Goal: Task Accomplishment & Management: Use online tool/utility

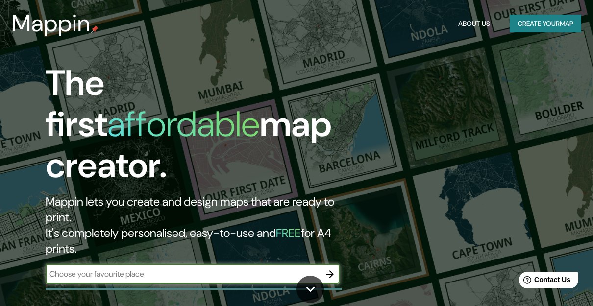
click at [74, 1] on header "Mappin About Us Create your map" at bounding box center [296, 23] width 593 height 47
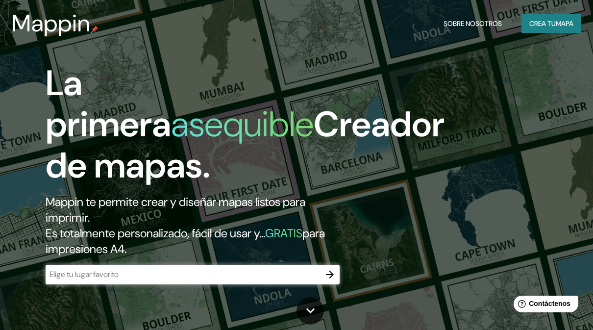
click at [126, 272] on input "text" at bounding box center [183, 274] width 275 height 11
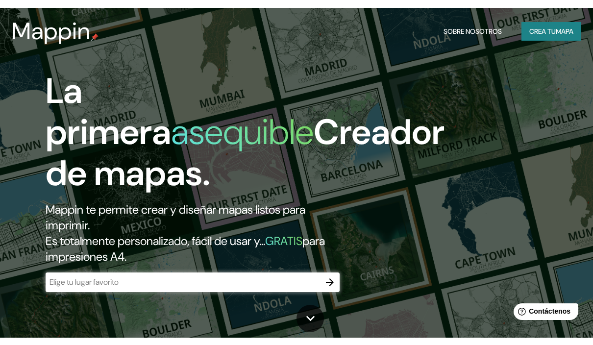
scroll to position [7, 0]
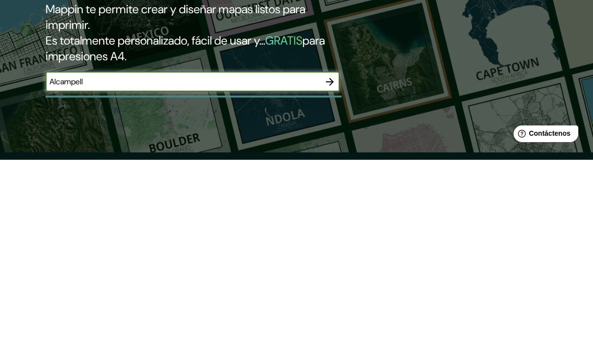
type input "Alcampell"
click at [336, 257] on button "button" at bounding box center [330, 267] width 20 height 20
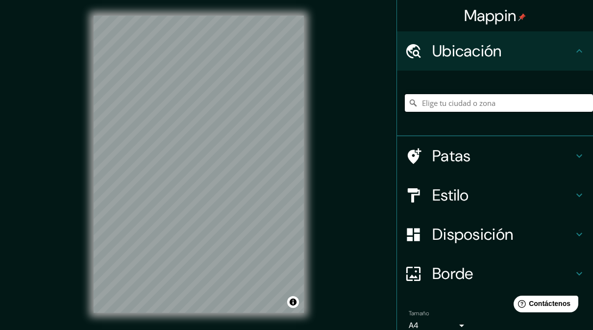
click at [506, 100] on input "Elige tu ciudad o zona" at bounding box center [499, 103] width 188 height 18
click at [488, 197] on h4 "Estilo" at bounding box center [502, 195] width 141 height 20
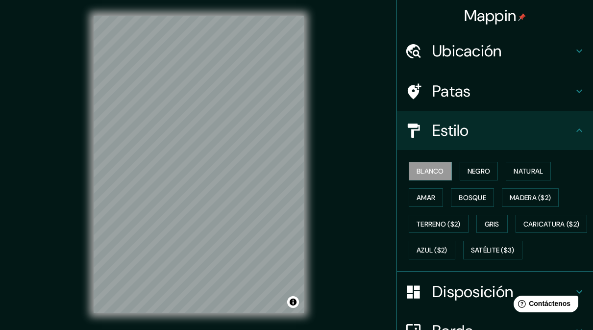
click at [485, 172] on font "Negro" at bounding box center [479, 171] width 23 height 9
click at [535, 197] on font "Madera ($2)" at bounding box center [530, 197] width 41 height 9
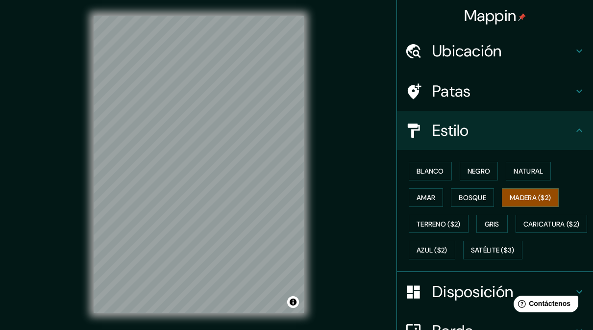
click at [500, 221] on font "Gris" at bounding box center [492, 224] width 15 height 9
click at [448, 244] on font "Azul ($2)" at bounding box center [432, 250] width 31 height 13
click at [444, 170] on font "Blanco" at bounding box center [430, 171] width 27 height 9
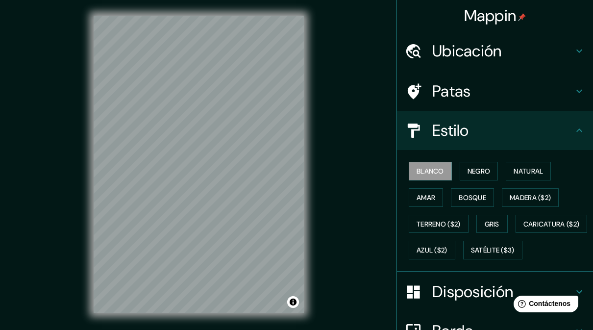
click at [482, 163] on button "Negro" at bounding box center [479, 171] width 39 height 19
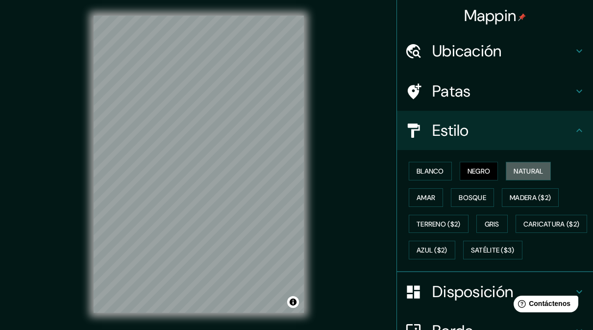
click at [532, 175] on font "Natural" at bounding box center [528, 171] width 29 height 13
click at [438, 189] on button "Amar" at bounding box center [426, 197] width 34 height 19
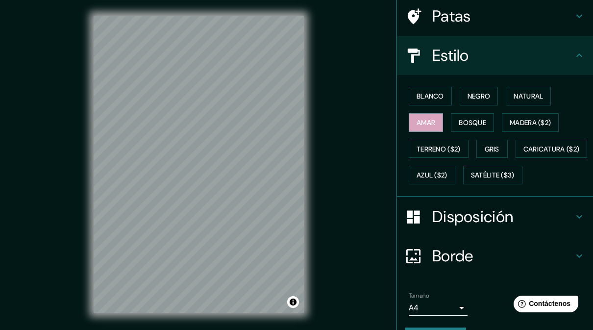
scroll to position [13, 0]
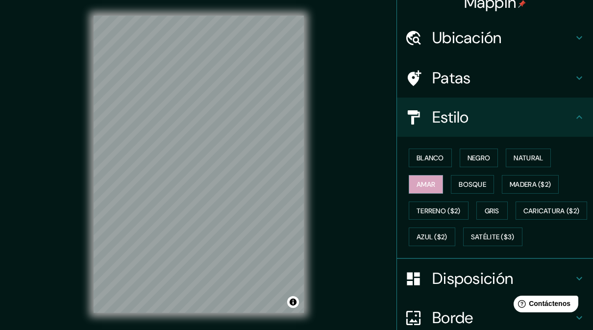
click at [525, 77] on h4 "Patas" at bounding box center [502, 78] width 141 height 20
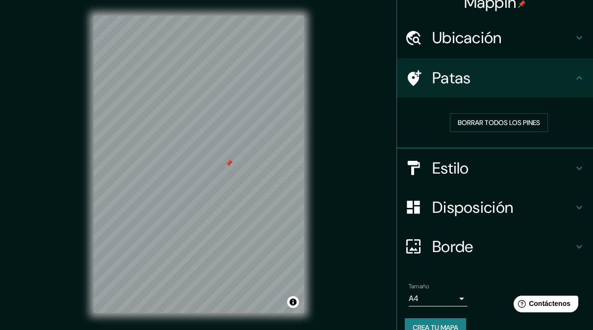
click at [527, 129] on button "Borrar todos los pines" at bounding box center [499, 122] width 98 height 19
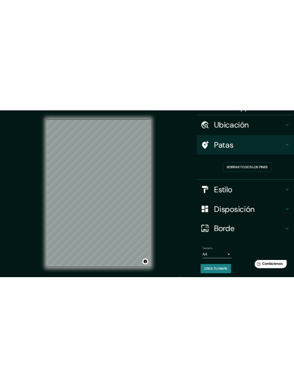
scroll to position [12, 0]
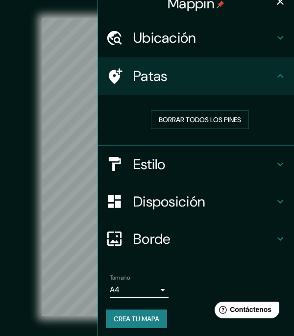
click at [289, 3] on button "button" at bounding box center [281, 2] width 20 height 20
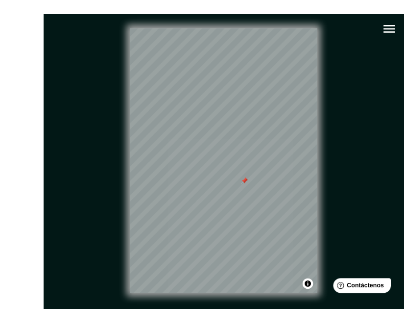
scroll to position [6, 0]
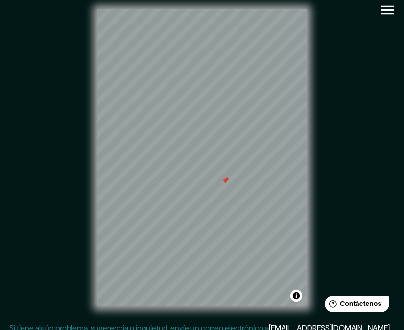
click at [384, 17] on icon "button" at bounding box center [387, 9] width 17 height 17
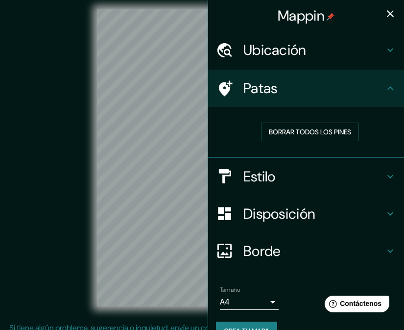
click at [374, 64] on div "Ubicación" at bounding box center [306, 49] width 196 height 37
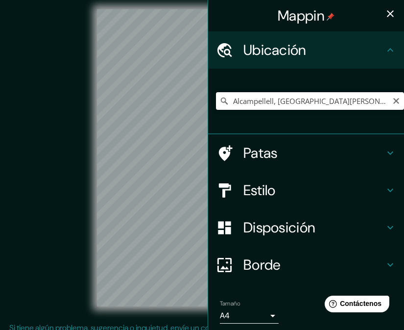
click at [403, 102] on input "Alcampellell, [GEOGRAPHIC_DATA][PERSON_NAME], [GEOGRAPHIC_DATA]" at bounding box center [310, 101] width 188 height 18
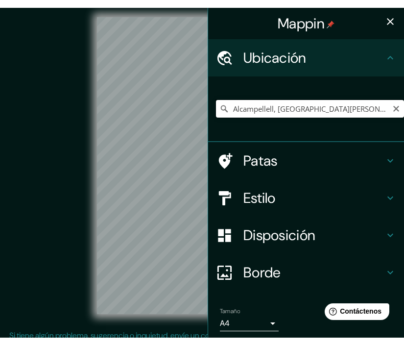
scroll to position [0, 0]
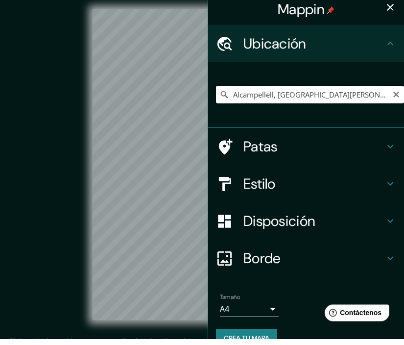
click at [271, 92] on input "Alcampellell, [GEOGRAPHIC_DATA][PERSON_NAME], [GEOGRAPHIC_DATA]" at bounding box center [310, 101] width 188 height 18
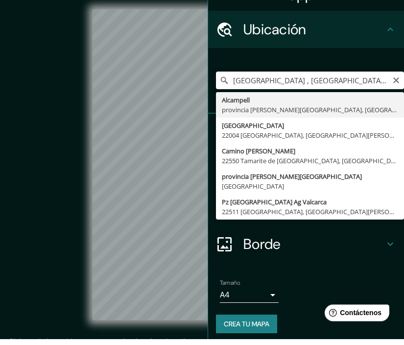
scroll to position [14, 0]
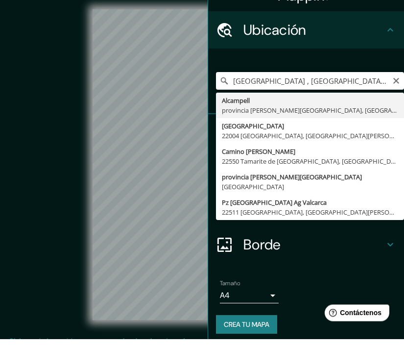
click at [392, 82] on input "[GEOGRAPHIC_DATA] , [GEOGRAPHIC_DATA][PERSON_NAME], [GEOGRAPHIC_DATA]" at bounding box center [310, 87] width 188 height 18
type input "[GEOGRAPHIC_DATA] , [GEOGRAPHIC_DATA][PERSON_NAME], [GEOGRAPHIC_DATA]"
click at [397, 83] on icon "Claro" at bounding box center [397, 87] width 8 height 8
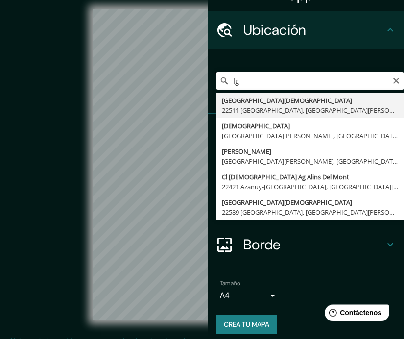
type input "I"
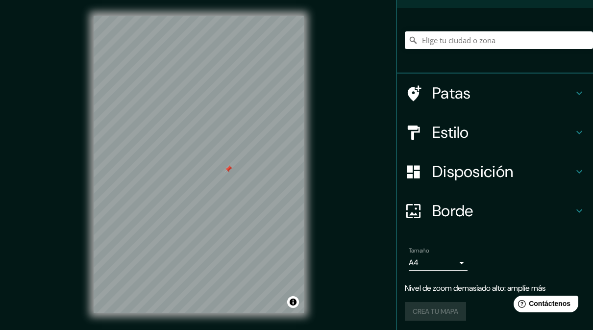
scroll to position [62, 0]
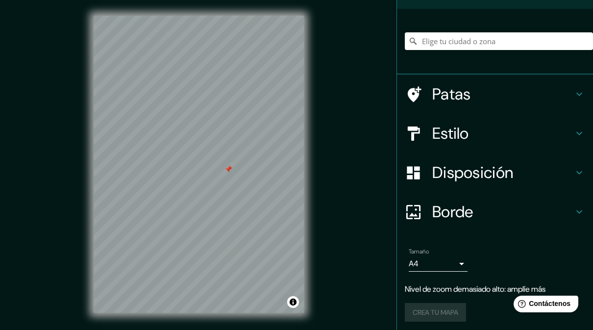
click at [532, 212] on h4 "Borde" at bounding box center [502, 212] width 141 height 20
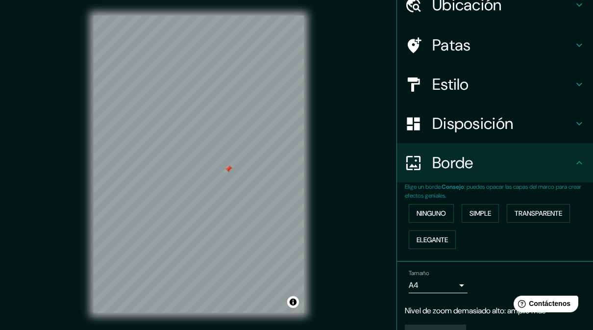
click at [542, 164] on h4 "Borde" at bounding box center [502, 163] width 141 height 20
click at [537, 127] on h4 "Disposición" at bounding box center [502, 124] width 141 height 20
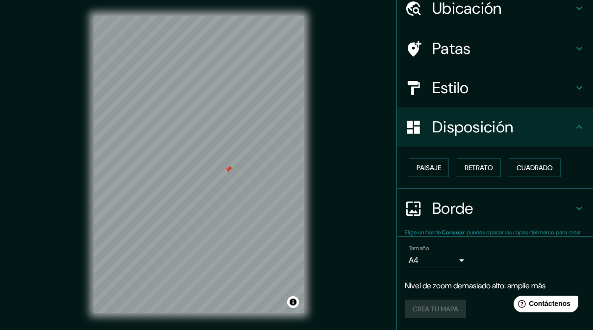
scroll to position [39, 0]
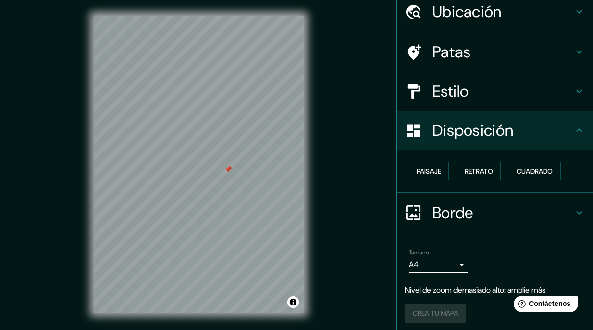
click at [492, 167] on font "Retrato" at bounding box center [479, 171] width 28 height 9
click at [436, 168] on font "Paisaje" at bounding box center [429, 171] width 25 height 9
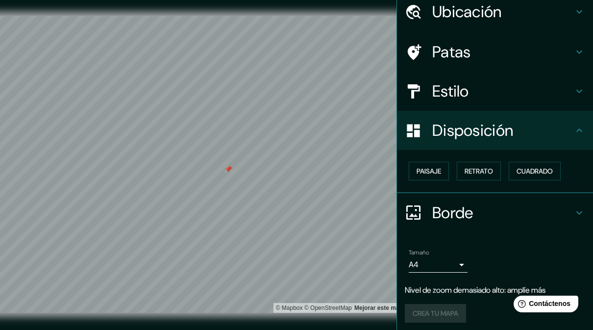
click at [489, 172] on font "Retrato" at bounding box center [479, 171] width 28 height 9
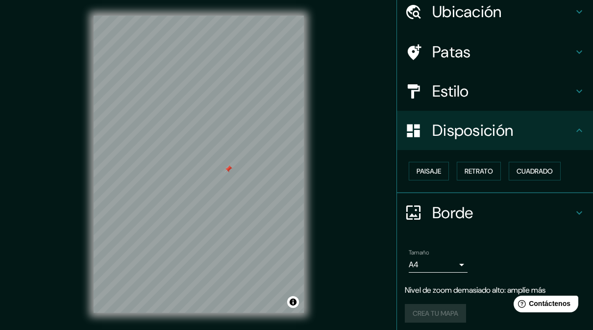
click at [433, 167] on font "Paisaje" at bounding box center [429, 171] width 25 height 9
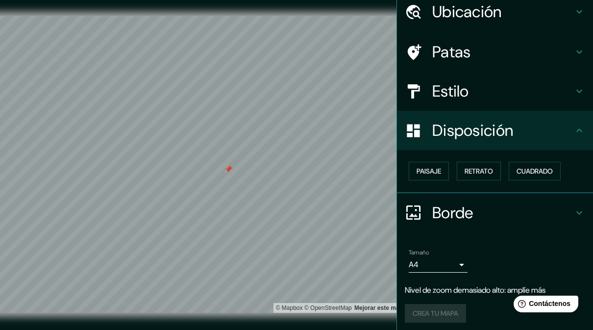
click at [526, 94] on h4 "Estilo" at bounding box center [502, 91] width 141 height 20
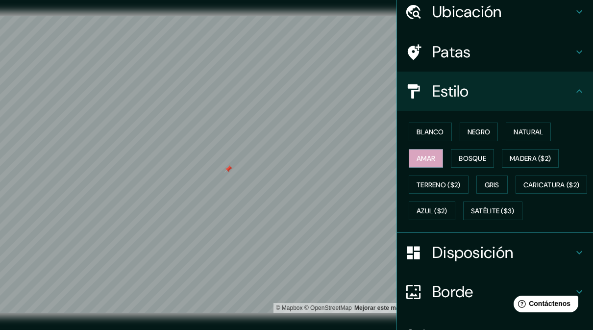
click at [536, 49] on h4 "Patas" at bounding box center [502, 52] width 141 height 20
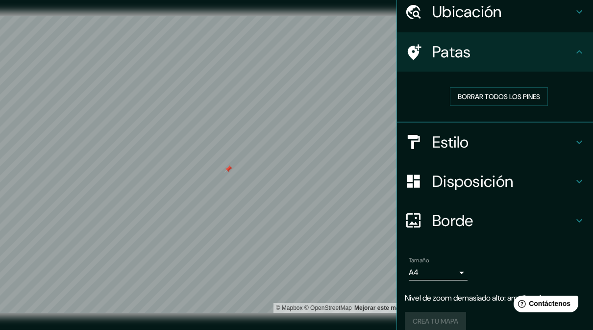
click at [541, 52] on h4 "Patas" at bounding box center [502, 52] width 141 height 20
click at [545, 53] on h4 "Patas" at bounding box center [502, 52] width 141 height 20
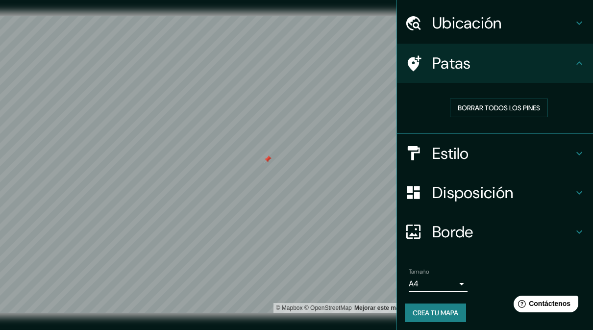
scroll to position [22, 0]
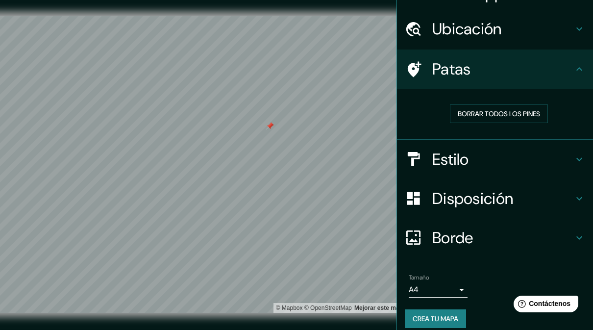
click at [518, 116] on font "Borrar todos los pines" at bounding box center [499, 113] width 82 height 9
click at [561, 80] on div "Patas" at bounding box center [495, 69] width 196 height 39
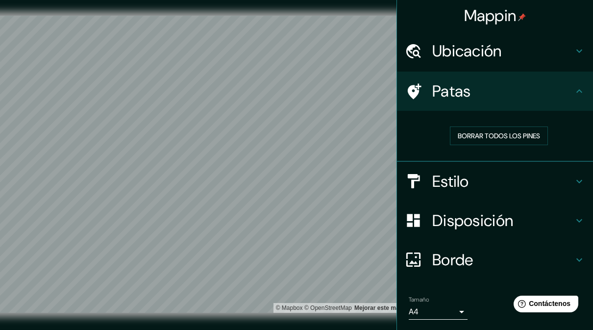
scroll to position [0, 0]
click at [529, 189] on h4 "Estilo" at bounding box center [502, 182] width 141 height 20
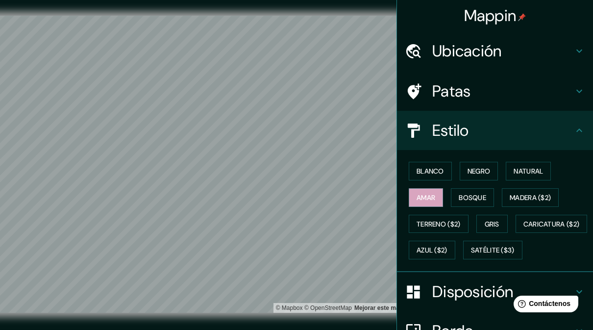
click at [480, 174] on font "Negro" at bounding box center [479, 171] width 23 height 9
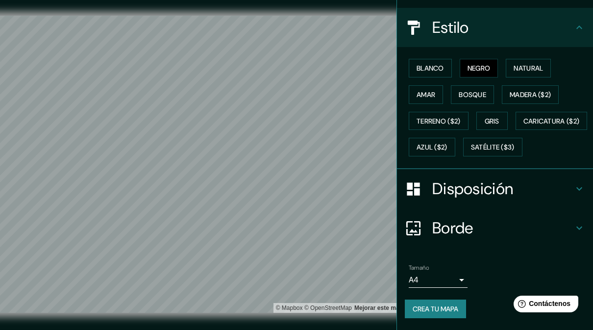
scroll to position [109, 0]
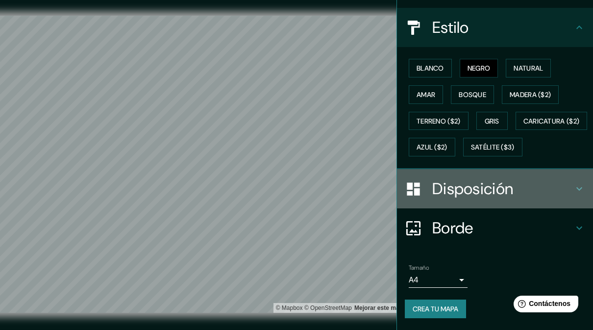
click at [555, 192] on div "Disposición" at bounding box center [495, 188] width 196 height 39
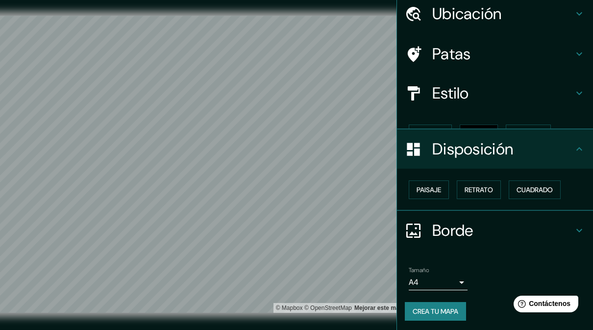
scroll to position [20, 0]
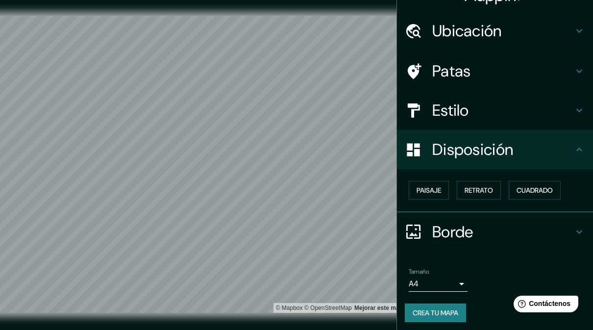
click at [445, 196] on button "Paisaje" at bounding box center [429, 190] width 40 height 19
click at [501, 181] on button "Retrato" at bounding box center [479, 190] width 44 height 19
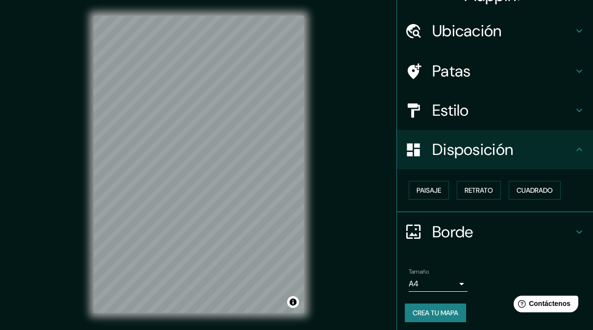
click at [543, 195] on button "Cuadrado" at bounding box center [535, 190] width 52 height 19
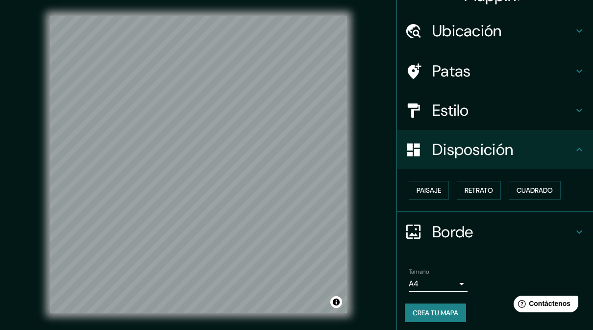
click at [434, 186] on font "Paisaje" at bounding box center [429, 190] width 25 height 9
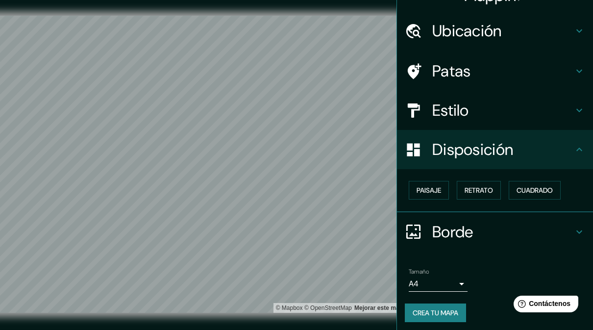
click at [524, 226] on h4 "Borde" at bounding box center [502, 232] width 141 height 20
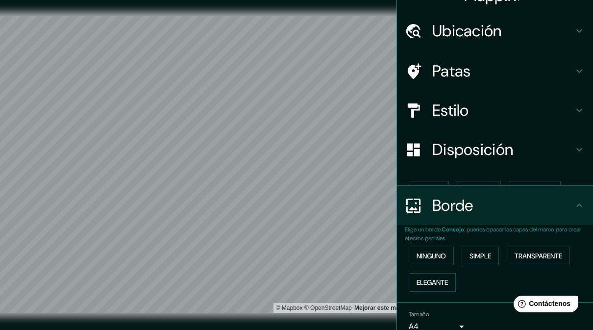
scroll to position [20, 0]
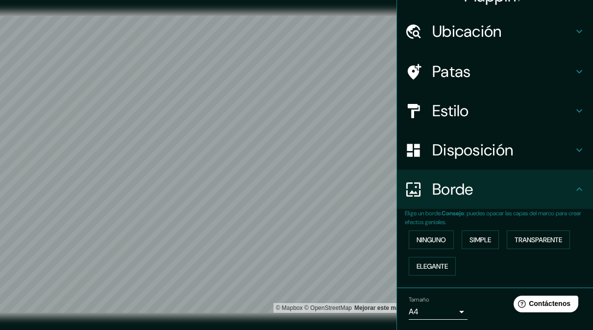
click at [547, 236] on font "Transparente" at bounding box center [539, 239] width 48 height 9
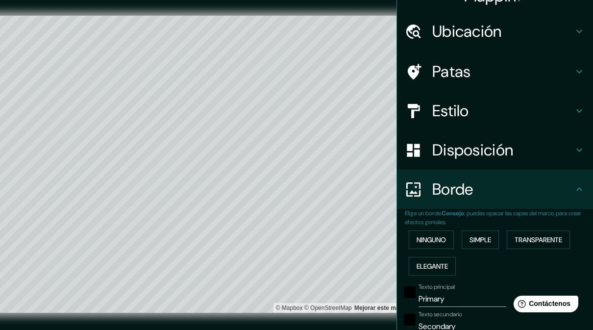
click at [497, 239] on button "Simple" at bounding box center [480, 239] width 37 height 19
click at [440, 236] on font "Ninguno" at bounding box center [431, 239] width 29 height 9
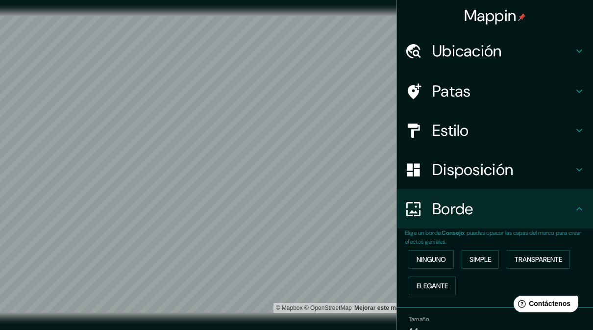
scroll to position [0, 0]
click at [492, 69] on div "Ubicación" at bounding box center [495, 50] width 196 height 39
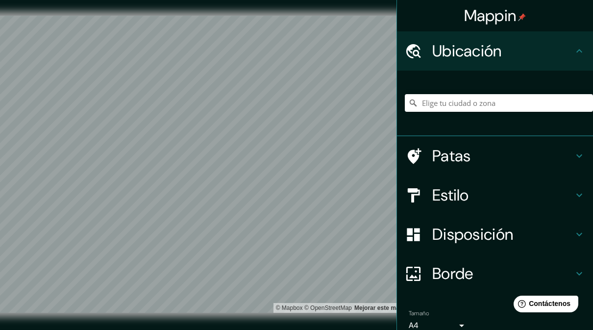
click at [502, 52] on font "Ubicación" at bounding box center [467, 51] width 70 height 21
click at [498, 105] on input "Elige tu ciudad o zona" at bounding box center [499, 103] width 188 height 18
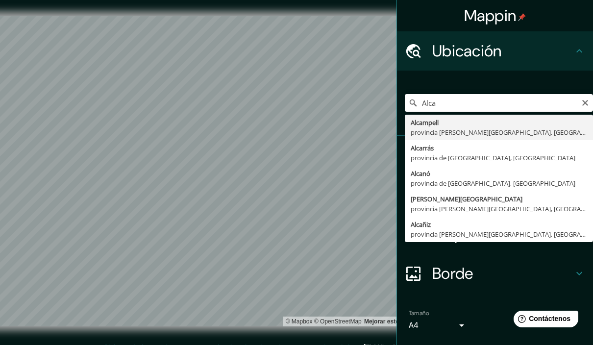
type input "[GEOGRAPHIC_DATA], [GEOGRAPHIC_DATA][PERSON_NAME], [GEOGRAPHIC_DATA]"
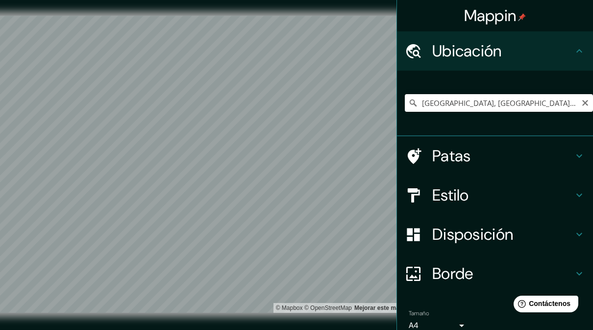
click at [471, 196] on h4 "Estilo" at bounding box center [502, 195] width 141 height 20
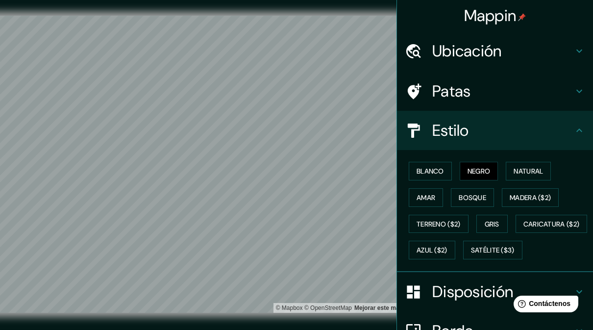
click at [433, 194] on font "Amar" at bounding box center [426, 197] width 19 height 9
click at [480, 199] on font "Bosque" at bounding box center [472, 197] width 27 height 9
click at [573, 127] on h4 "Estilo" at bounding box center [502, 131] width 141 height 20
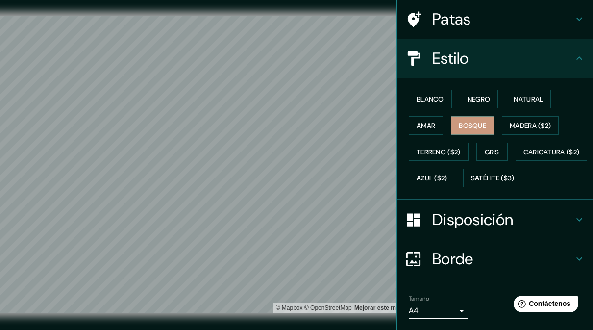
click at [486, 230] on font "Disposición" at bounding box center [472, 219] width 81 height 21
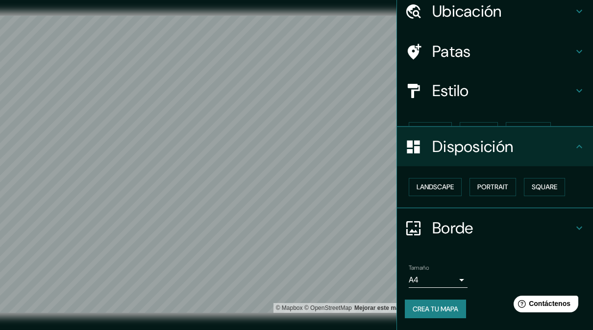
scroll to position [20, 0]
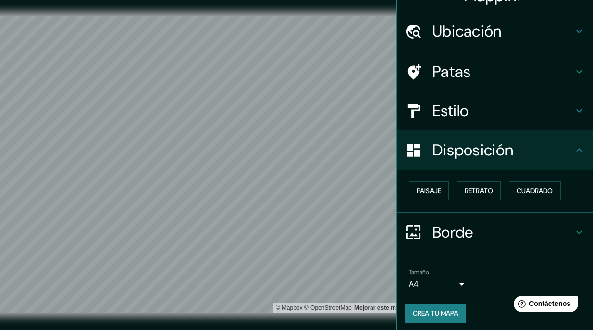
click at [440, 193] on font "Paisaje" at bounding box center [429, 190] width 25 height 9
click at [437, 189] on font "Paisaje" at bounding box center [429, 190] width 25 height 9
click at [482, 233] on h4 "Borde" at bounding box center [502, 233] width 141 height 20
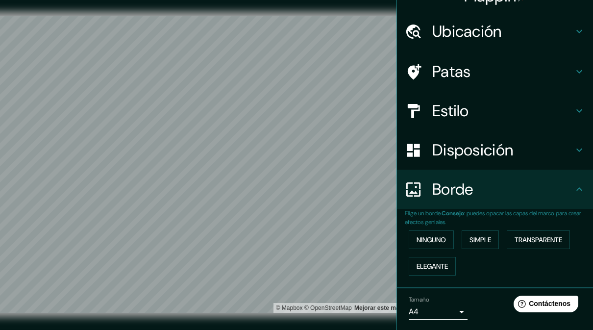
click at [443, 235] on font "Ninguno" at bounding box center [431, 239] width 29 height 9
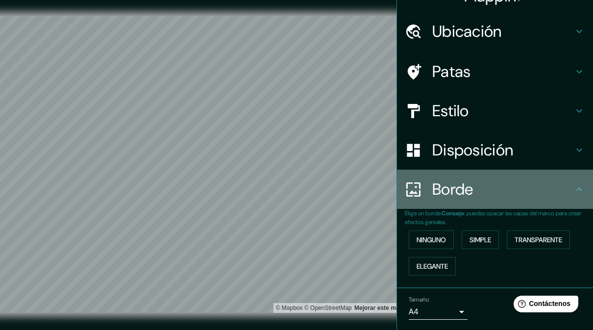
click at [519, 191] on h4 "Borde" at bounding box center [502, 189] width 141 height 20
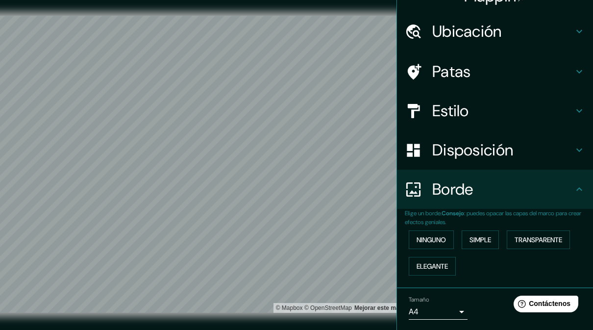
click at [439, 301] on body "Mappin Ubicación Alcampell, provincia [PERSON_NAME][GEOGRAPHIC_DATA], [GEOGRAPH…" at bounding box center [296, 165] width 593 height 330
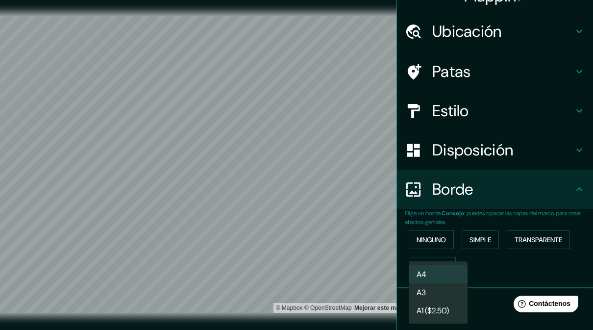
click at [445, 293] on li "A3" at bounding box center [438, 292] width 59 height 18
type input "a4"
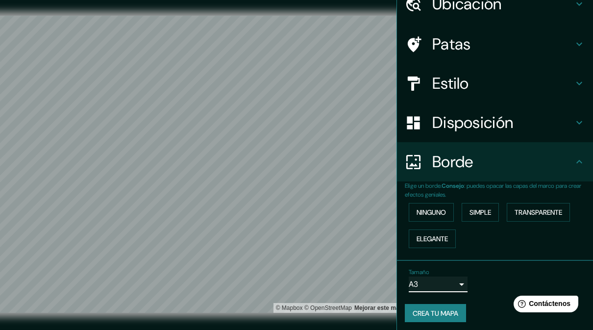
scroll to position [47, 0]
click at [379, 307] on font "Mejorar este mapa" at bounding box center [379, 307] width 51 height 7
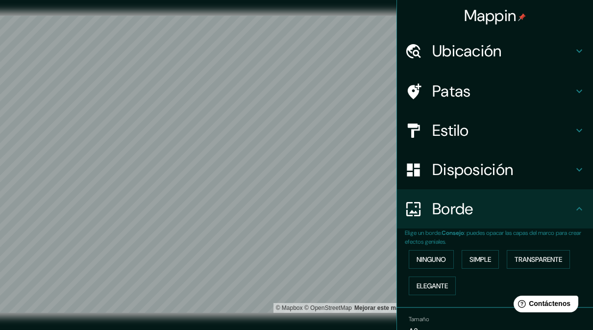
scroll to position [0, 0]
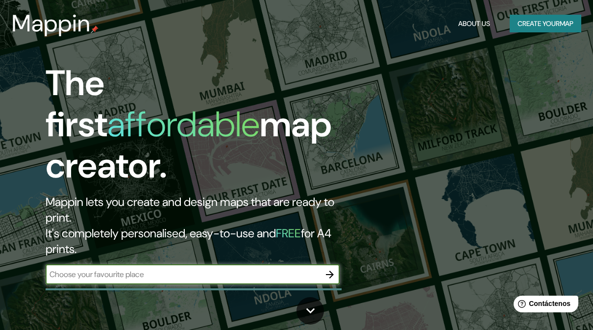
scroll to position [186, 0]
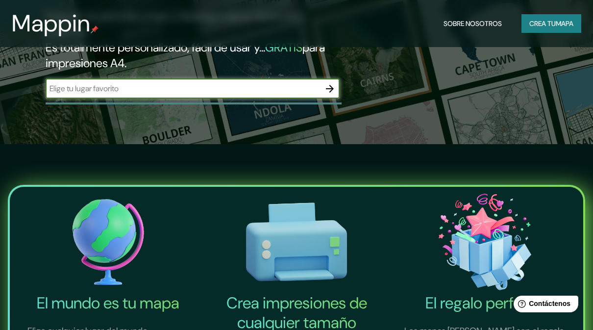
click at [84, 92] on input "text" at bounding box center [183, 88] width 275 height 11
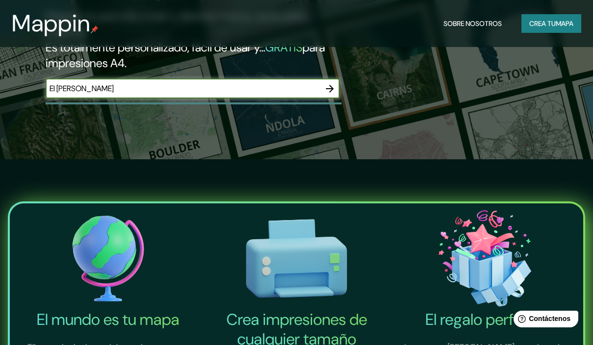
type input "El [PERSON_NAME]"
click at [339, 79] on div at bounding box center [330, 89] width 20 height 20
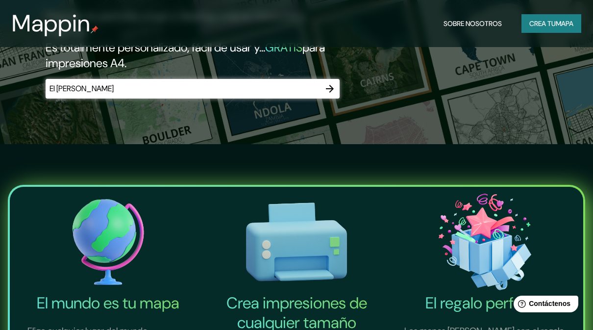
click at [328, 95] on button "button" at bounding box center [330, 89] width 20 height 20
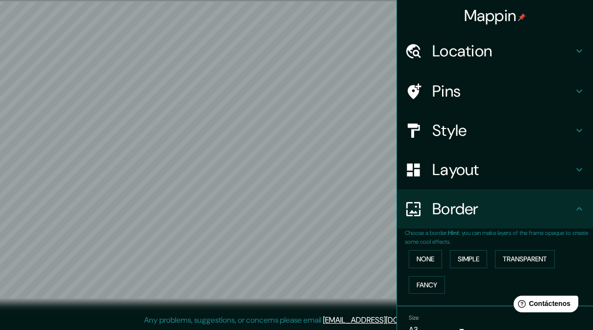
scroll to position [14, 0]
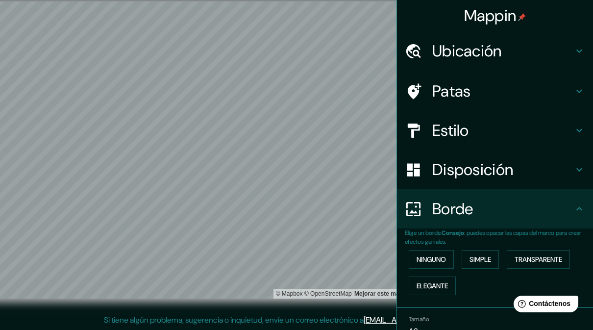
click at [473, 50] on font "Ubicación" at bounding box center [467, 51] width 70 height 21
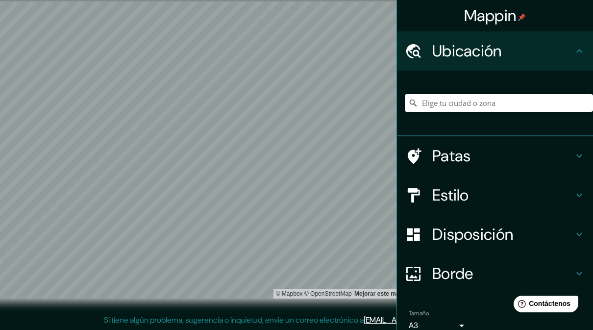
click at [481, 100] on input "Elige tu ciudad o zona" at bounding box center [499, 103] width 188 height 18
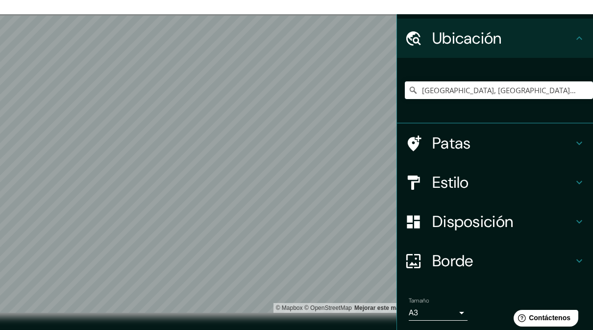
scroll to position [0, 0]
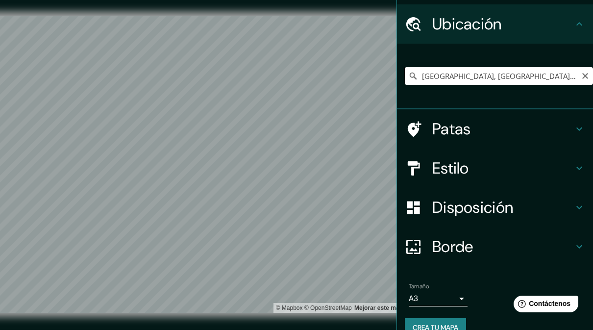
click at [556, 75] on input "[GEOGRAPHIC_DATA], [GEOGRAPHIC_DATA][PERSON_NAME], [GEOGRAPHIC_DATA]" at bounding box center [499, 76] width 188 height 18
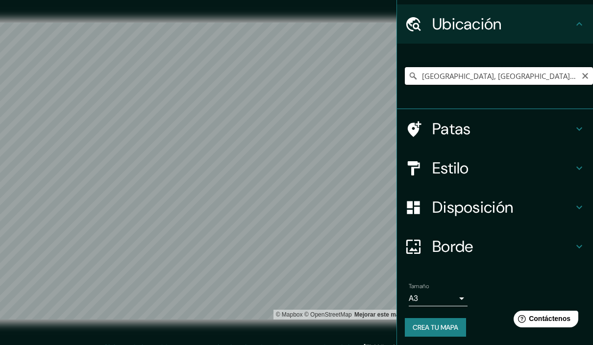
click at [590, 73] on input "[GEOGRAPHIC_DATA], [GEOGRAPHIC_DATA][PERSON_NAME], [GEOGRAPHIC_DATA]" at bounding box center [499, 76] width 188 height 18
click at [590, 79] on input "[GEOGRAPHIC_DATA], [GEOGRAPHIC_DATA][PERSON_NAME], [GEOGRAPHIC_DATA]" at bounding box center [499, 76] width 188 height 18
click at [592, 71] on input "[GEOGRAPHIC_DATA], [GEOGRAPHIC_DATA][PERSON_NAME], [GEOGRAPHIC_DATA]" at bounding box center [499, 76] width 188 height 18
click at [581, 72] on input "[GEOGRAPHIC_DATA], [GEOGRAPHIC_DATA][PERSON_NAME], [GEOGRAPHIC_DATA]" at bounding box center [499, 76] width 188 height 18
click at [589, 76] on input "[GEOGRAPHIC_DATA], [GEOGRAPHIC_DATA][PERSON_NAME], [GEOGRAPHIC_DATA]" at bounding box center [499, 76] width 188 height 18
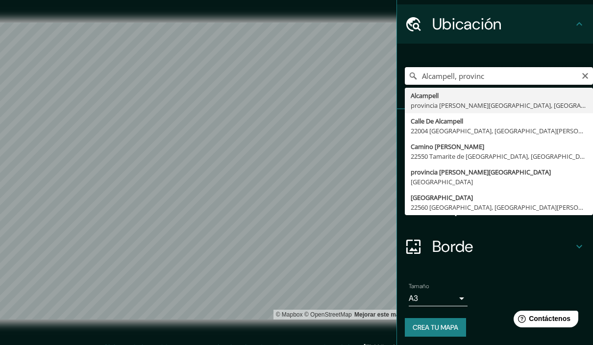
type input "Alcampell, provin"
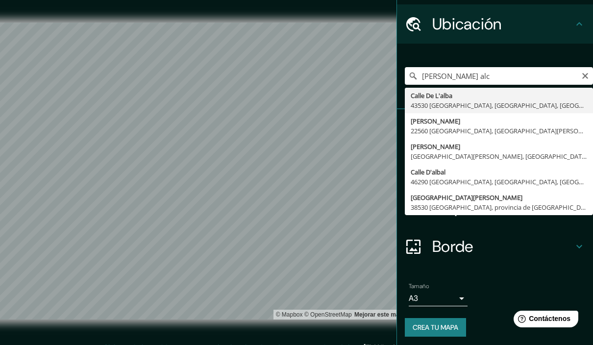
type input "Carrer Alba, 22560 [GEOGRAPHIC_DATA], [GEOGRAPHIC_DATA][PERSON_NAME], [GEOGRAPH…"
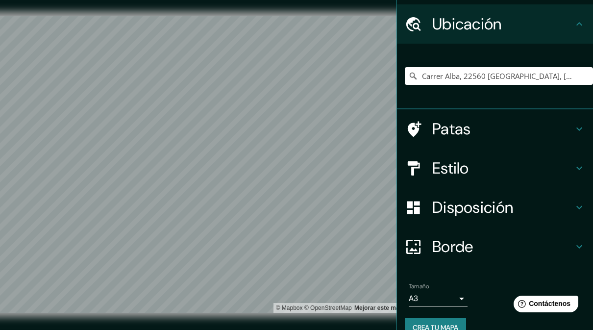
click at [572, 174] on h4 "Estilo" at bounding box center [502, 168] width 141 height 20
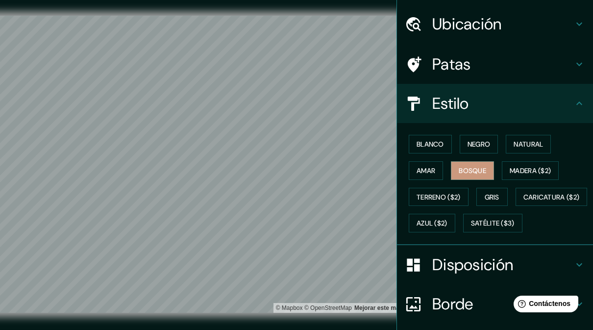
click at [430, 170] on font "Amar" at bounding box center [426, 170] width 19 height 9
click at [569, 104] on h4 "Estilo" at bounding box center [502, 104] width 141 height 20
click at [556, 107] on h4 "Estilo" at bounding box center [502, 104] width 141 height 20
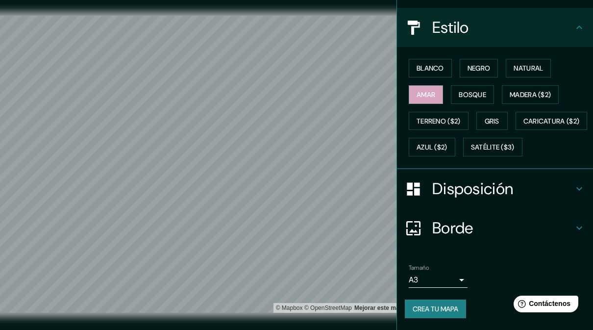
scroll to position [123, 0]
click at [456, 281] on body "Mappin Ubicación Carrer Alba, 22560 [GEOGRAPHIC_DATA], [GEOGRAPHIC_DATA][PERSON…" at bounding box center [296, 165] width 593 height 330
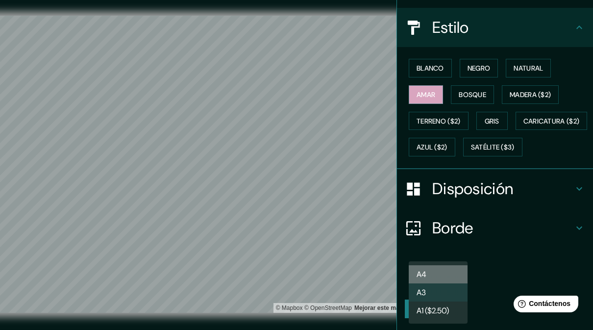
click at [444, 273] on li "A4" at bounding box center [438, 274] width 59 height 18
type input "single"
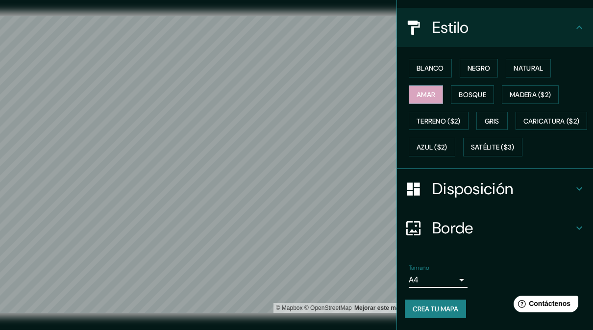
click at [531, 189] on h4 "Disposición" at bounding box center [502, 189] width 141 height 20
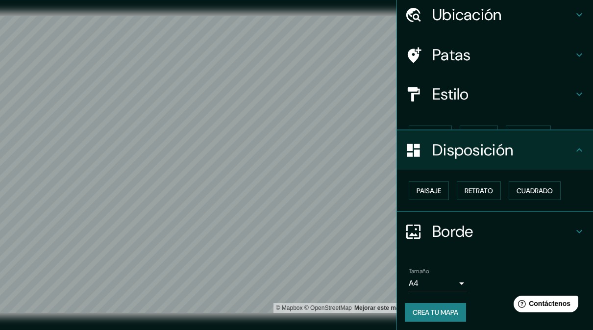
scroll to position [20, 0]
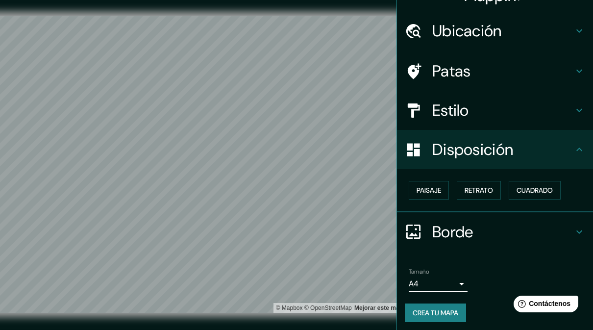
click at [489, 188] on font "Retrato" at bounding box center [479, 190] width 28 height 9
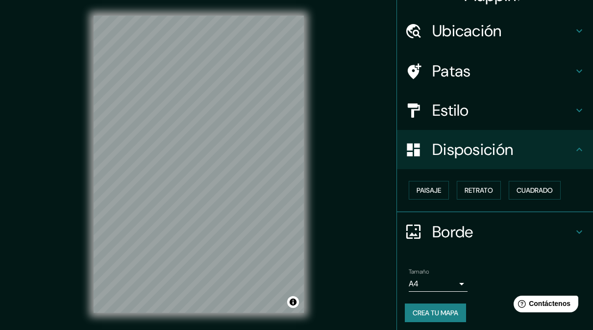
click at [433, 188] on font "Paisaje" at bounding box center [429, 190] width 25 height 9
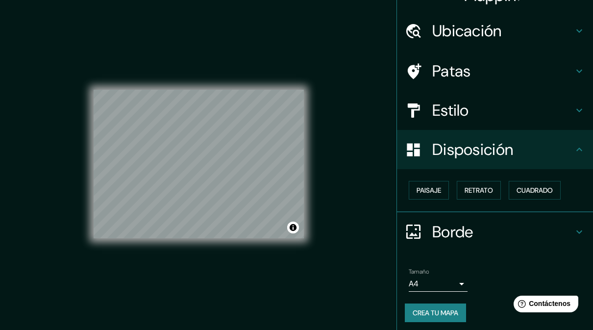
click at [540, 190] on font "Cuadrado" at bounding box center [535, 190] width 36 height 9
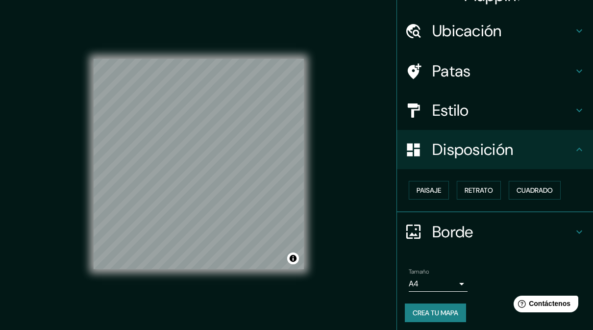
click at [438, 192] on font "Paisaje" at bounding box center [429, 190] width 25 height 9
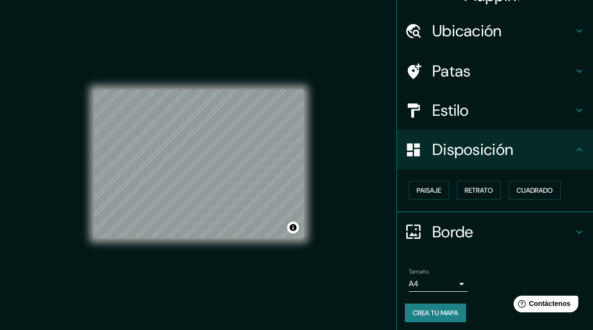
click at [441, 189] on font "Paisaje" at bounding box center [429, 190] width 25 height 9
click at [501, 146] on font "Disposición" at bounding box center [472, 149] width 81 height 21
click at [483, 229] on h4 "Borde" at bounding box center [502, 232] width 141 height 20
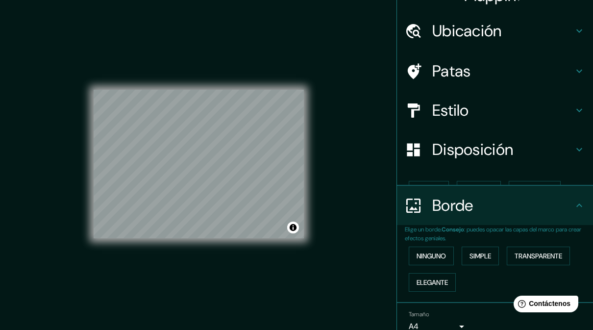
scroll to position [20, 0]
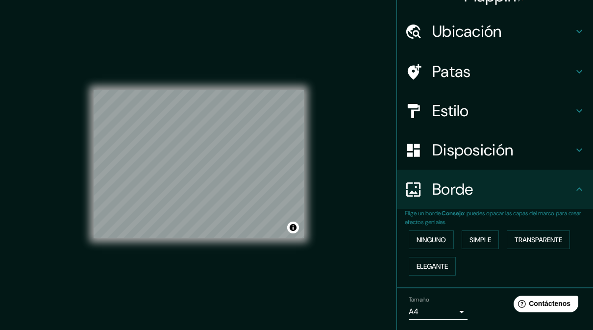
click at [439, 245] on button "Ninguno" at bounding box center [431, 239] width 45 height 19
click at [444, 250] on div "Ninguno Simple Transparente Elegante" at bounding box center [499, 253] width 188 height 53
click at [447, 257] on button "Elegante" at bounding box center [432, 266] width 47 height 19
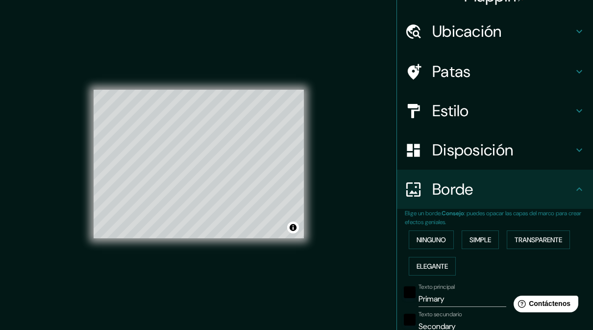
click at [491, 240] on font "Simple" at bounding box center [481, 239] width 22 height 9
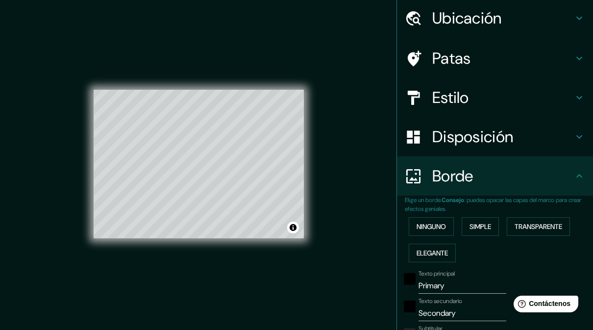
click at [453, 252] on button "Elegante" at bounding box center [432, 253] width 47 height 19
click at [550, 229] on font "Transparente" at bounding box center [539, 226] width 48 height 13
click at [451, 221] on button "Ninguno" at bounding box center [431, 226] width 45 height 19
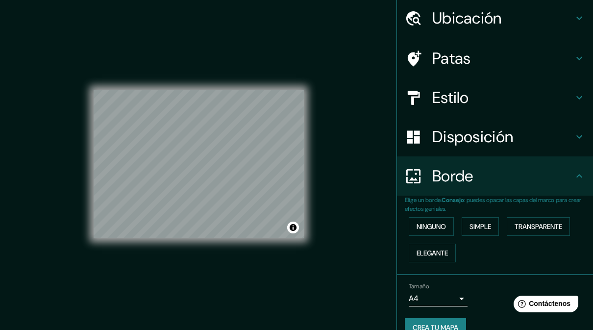
click at [498, 144] on font "Disposición" at bounding box center [472, 136] width 81 height 21
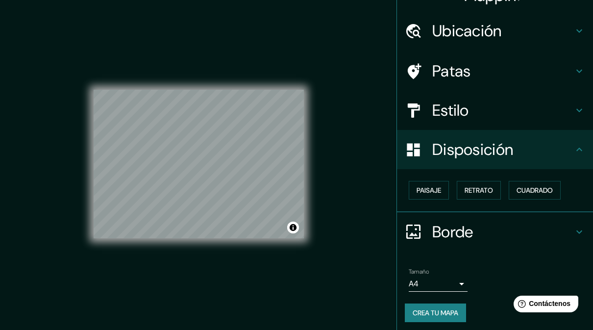
scroll to position [20, 0]
click at [525, 113] on h4 "Estilo" at bounding box center [502, 111] width 141 height 20
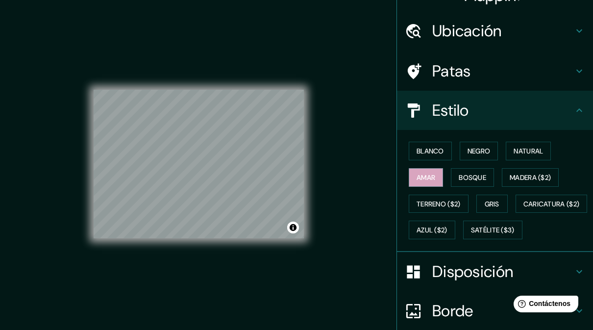
click at [517, 108] on h4 "Estilo" at bounding box center [502, 111] width 141 height 20
